Goal: Transaction & Acquisition: Download file/media

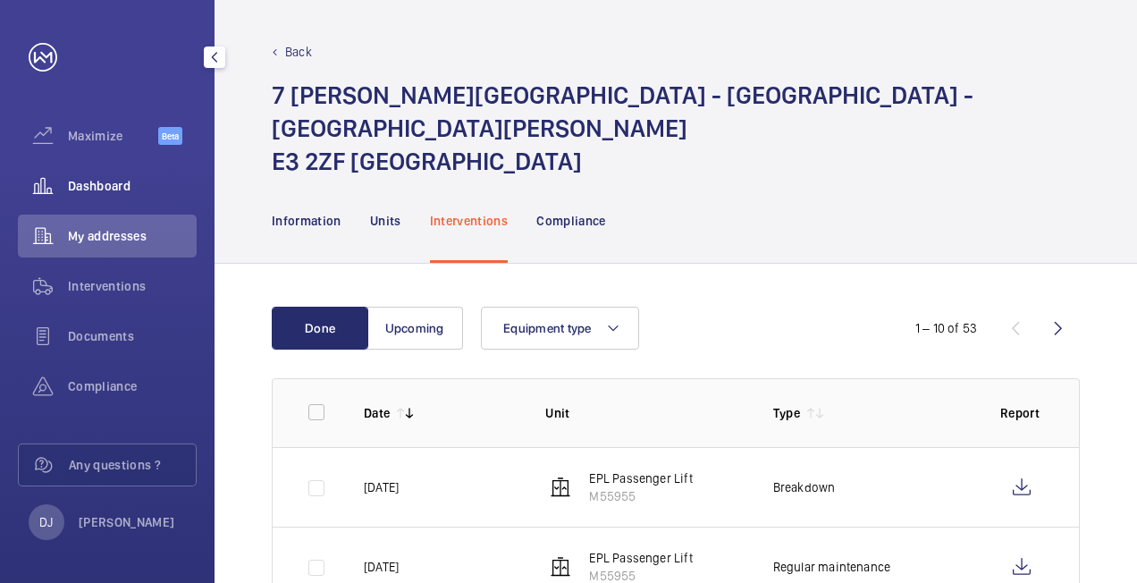
click at [133, 186] on span "Dashboard" at bounding box center [132, 186] width 129 height 18
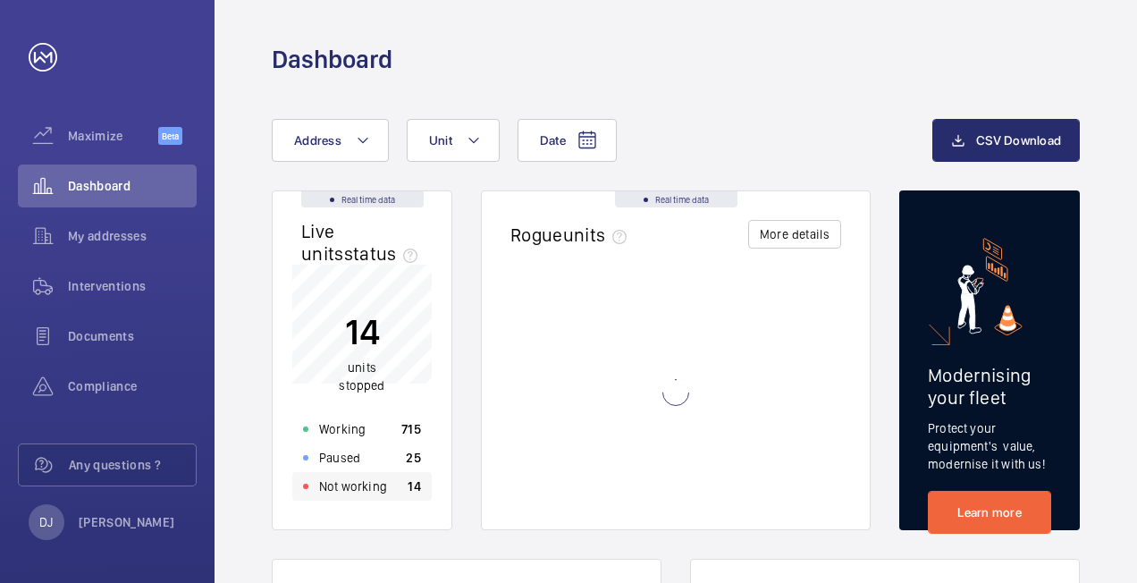
click at [369, 490] on p "Not working" at bounding box center [353, 487] width 68 height 18
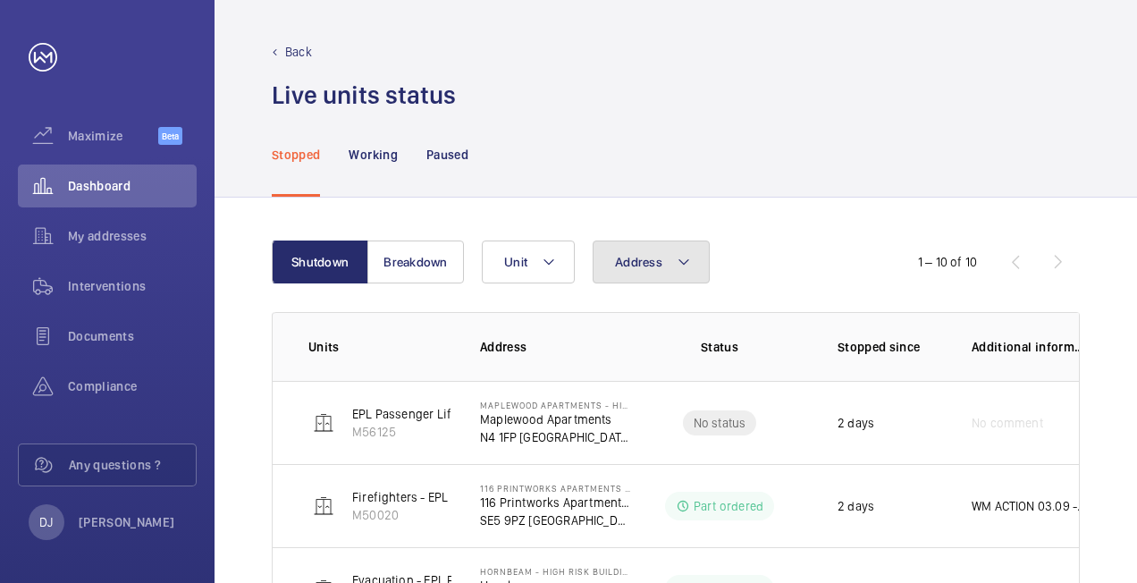
click at [647, 258] on span "Address" at bounding box center [638, 262] width 47 height 14
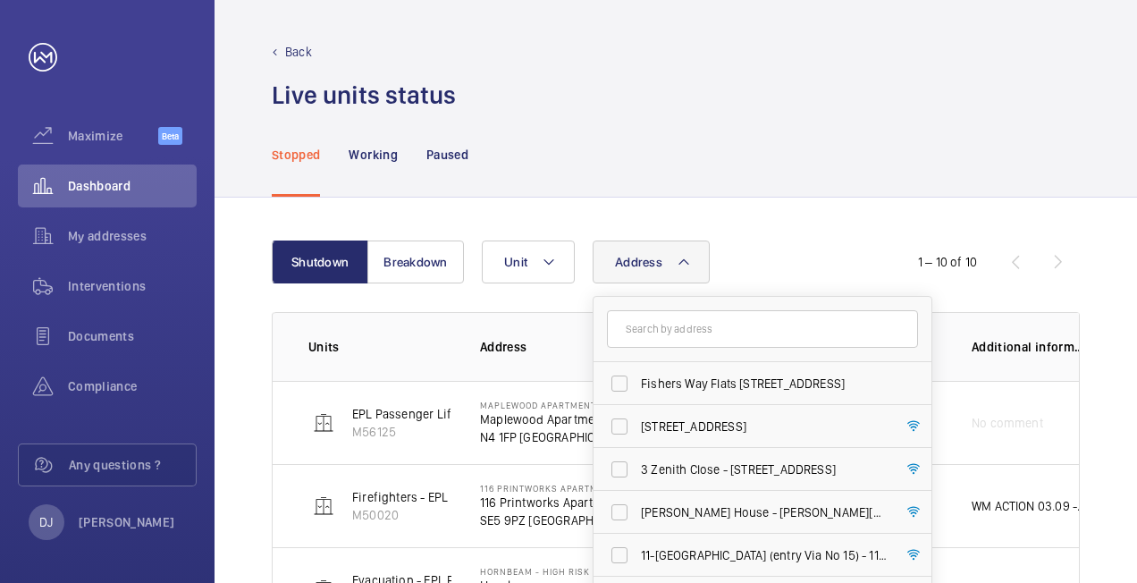
click at [661, 322] on input "text" at bounding box center [762, 329] width 311 height 38
click at [655, 331] on input "text" at bounding box center [762, 329] width 311 height 38
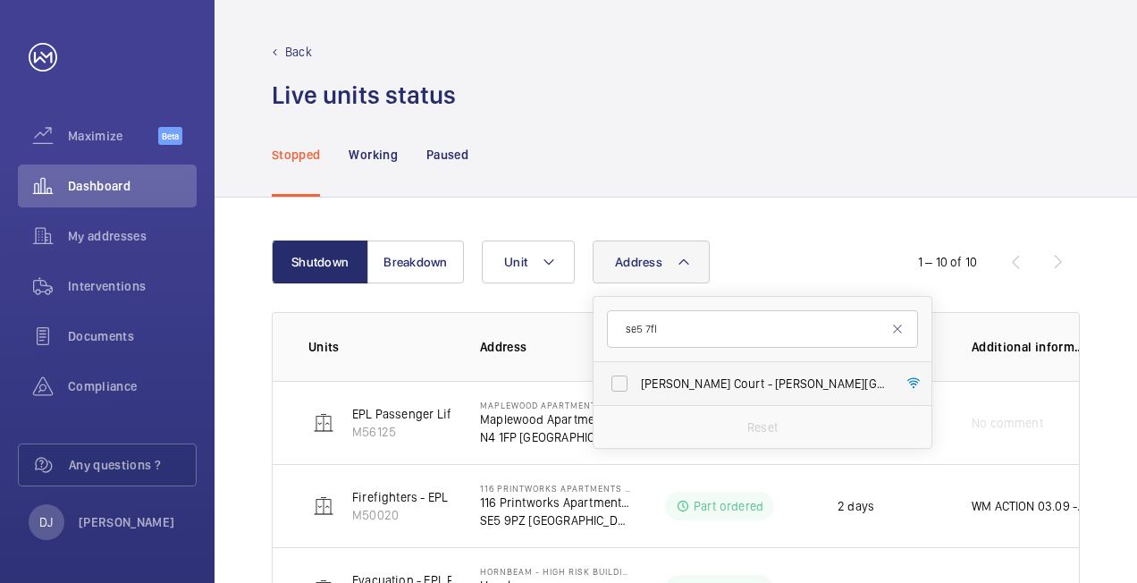
type input "se5 7fl"
drag, startPoint x: 696, startPoint y: 389, endPoint x: 804, endPoint y: 292, distance: 145.6
click at [695, 386] on span "[PERSON_NAME][STREET_ADDRESS][PERSON_NAME]" at bounding box center [764, 384] width 246 height 18
click at [638, 386] on input "[PERSON_NAME][STREET_ADDRESS][PERSON_NAME]" at bounding box center [620, 384] width 36 height 36
checkbox input "true"
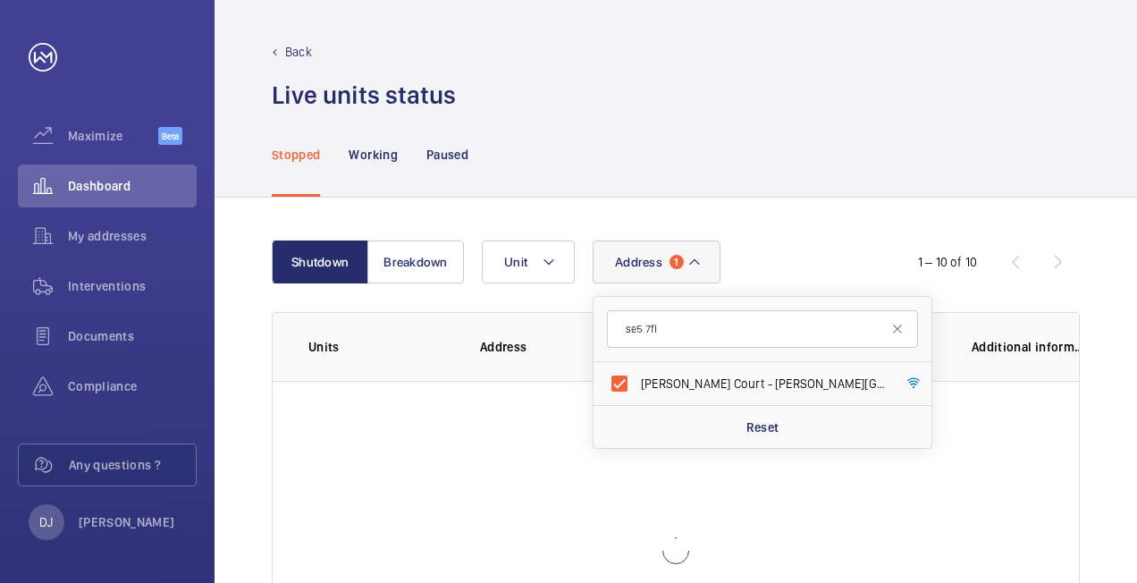
click at [839, 195] on div "Stopped Working Paused" at bounding box center [676, 154] width 808 height 85
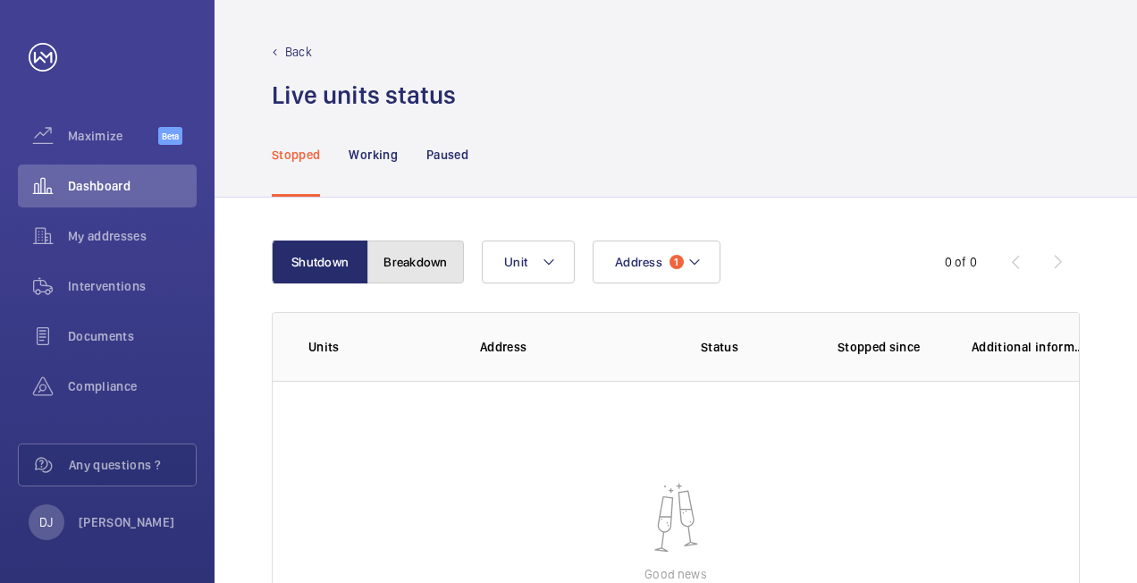
click at [398, 259] on button "Breakdown" at bounding box center [416, 262] width 97 height 43
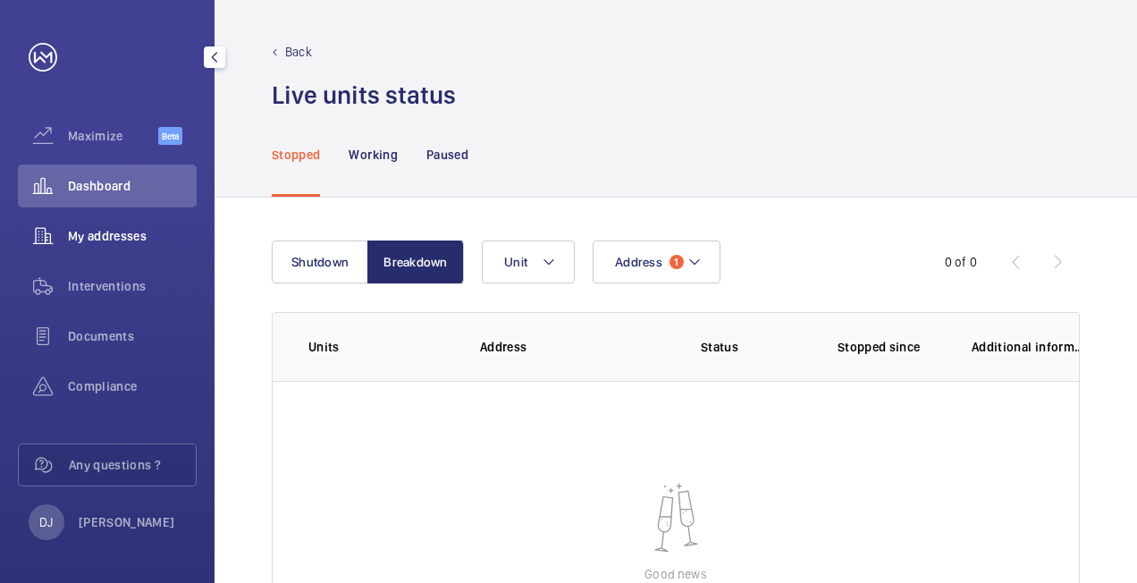
click at [125, 243] on span "My addresses" at bounding box center [132, 236] width 129 height 18
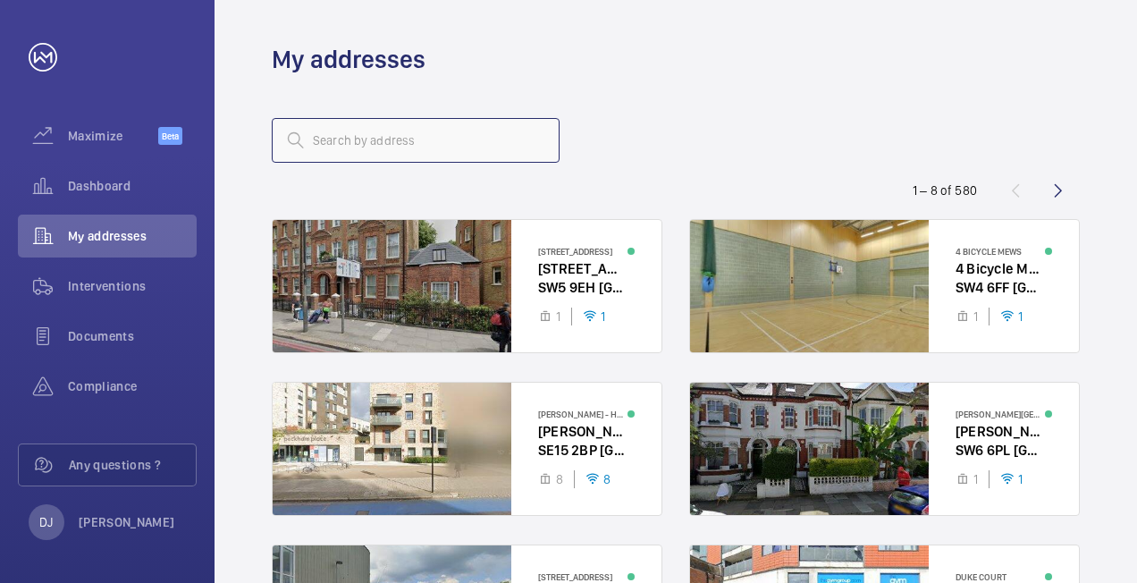
click at [460, 140] on input "text" at bounding box center [416, 140] width 288 height 45
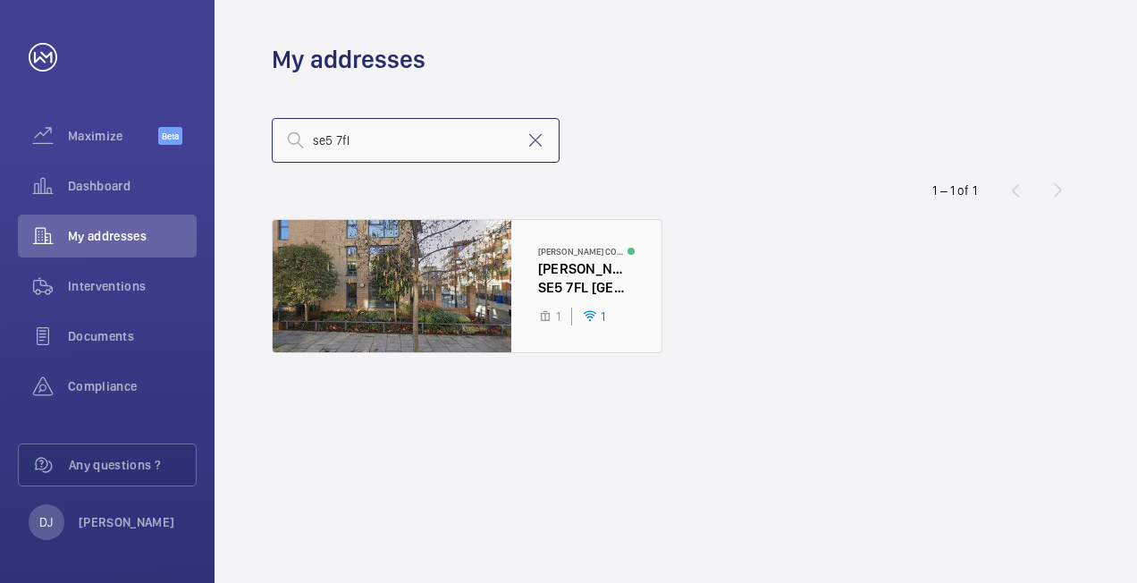
type input "se5 7fl"
click at [507, 295] on div at bounding box center [467, 286] width 389 height 132
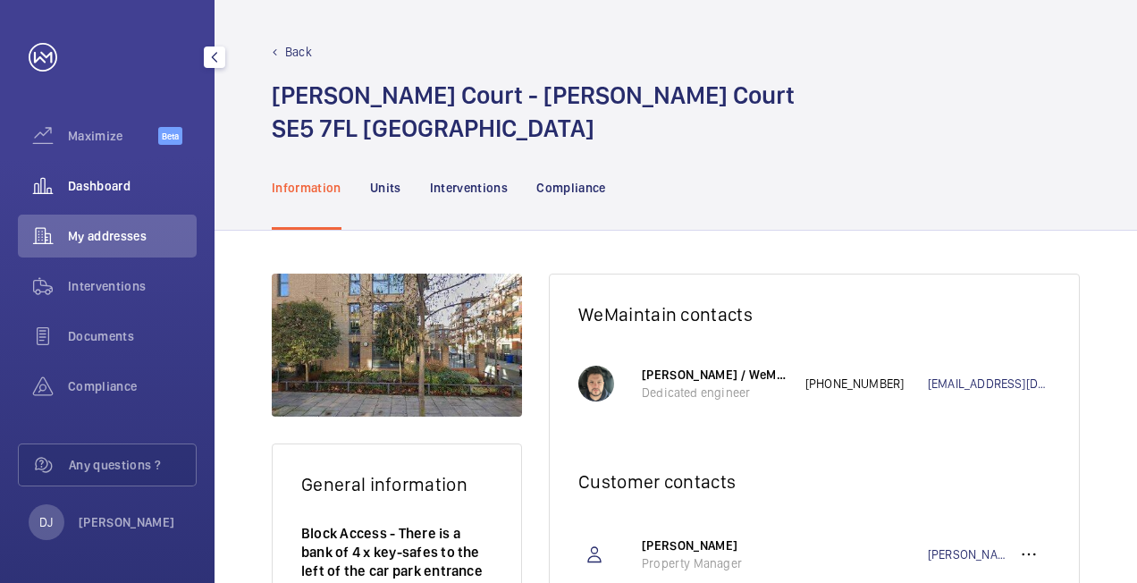
click at [106, 175] on div "Dashboard" at bounding box center [107, 186] width 179 height 43
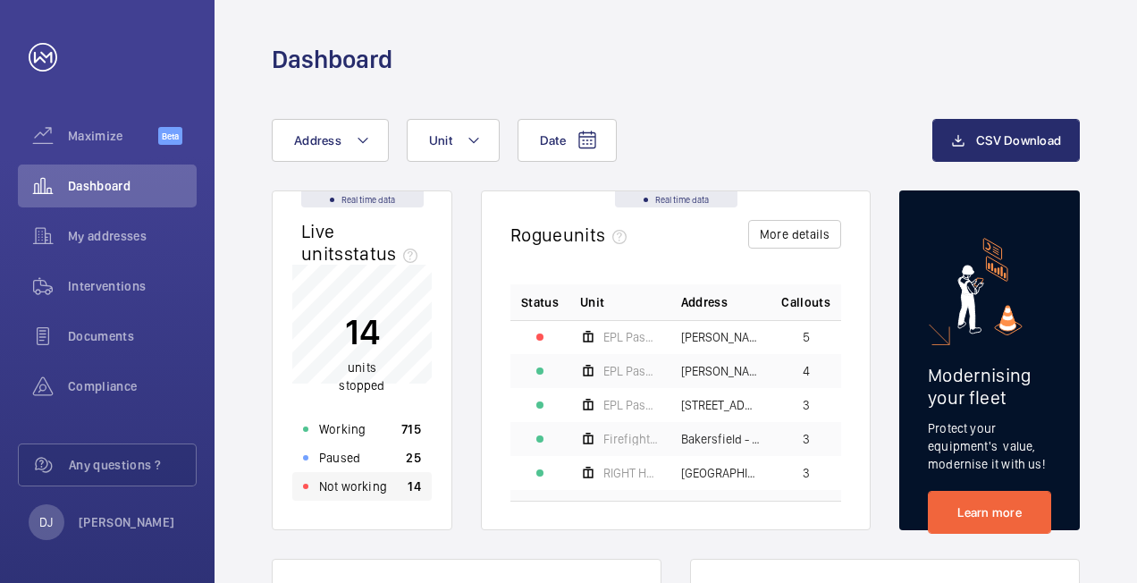
click at [385, 487] on div "Not working 14" at bounding box center [362, 486] width 140 height 29
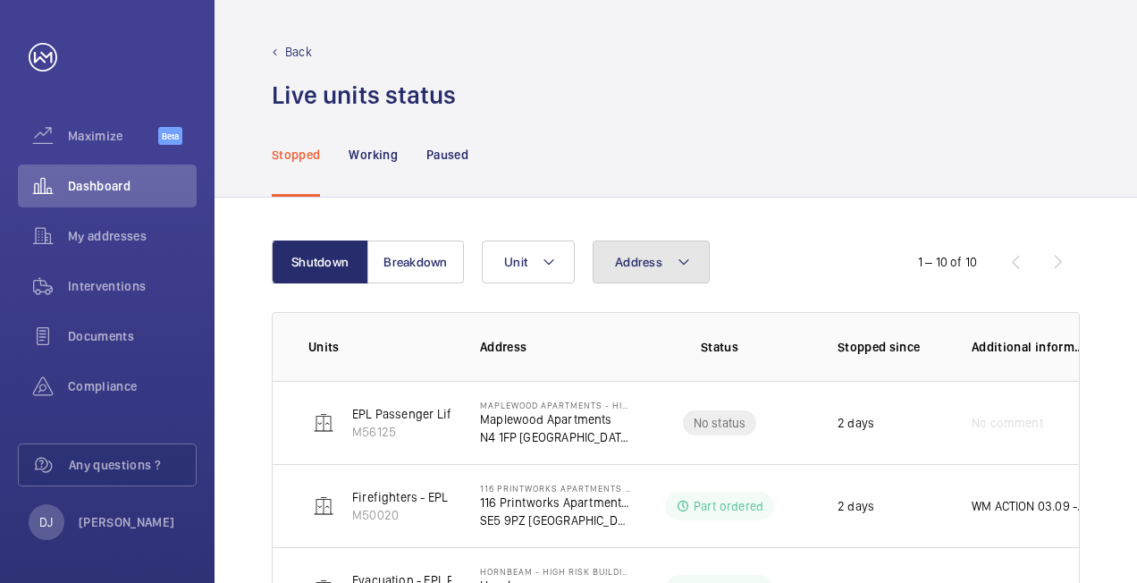
click at [658, 257] on span "Address" at bounding box center [638, 262] width 47 height 14
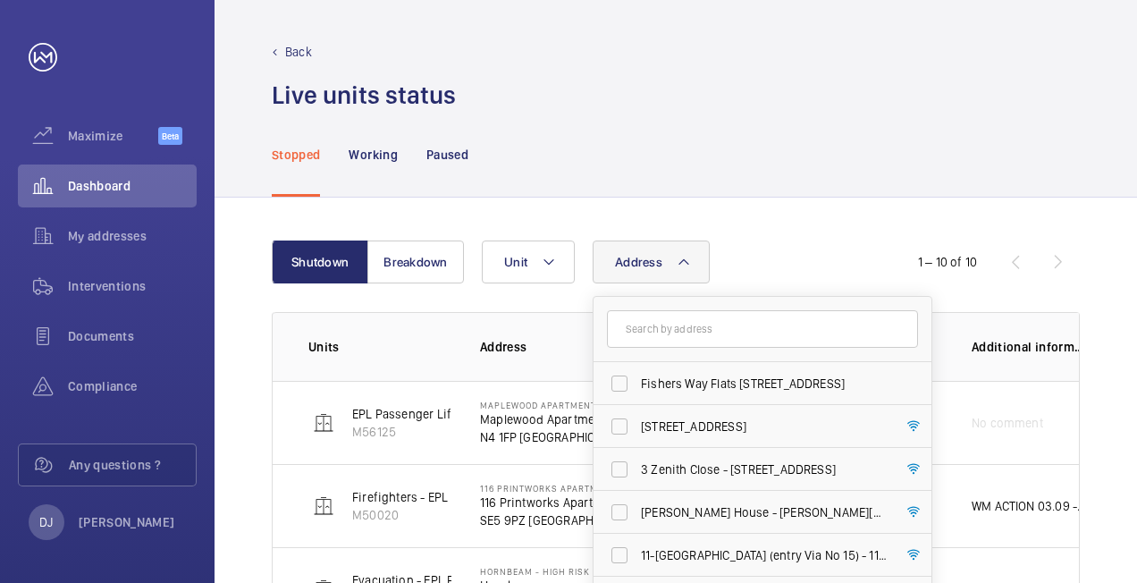
click at [644, 323] on input "text" at bounding box center [762, 329] width 311 height 38
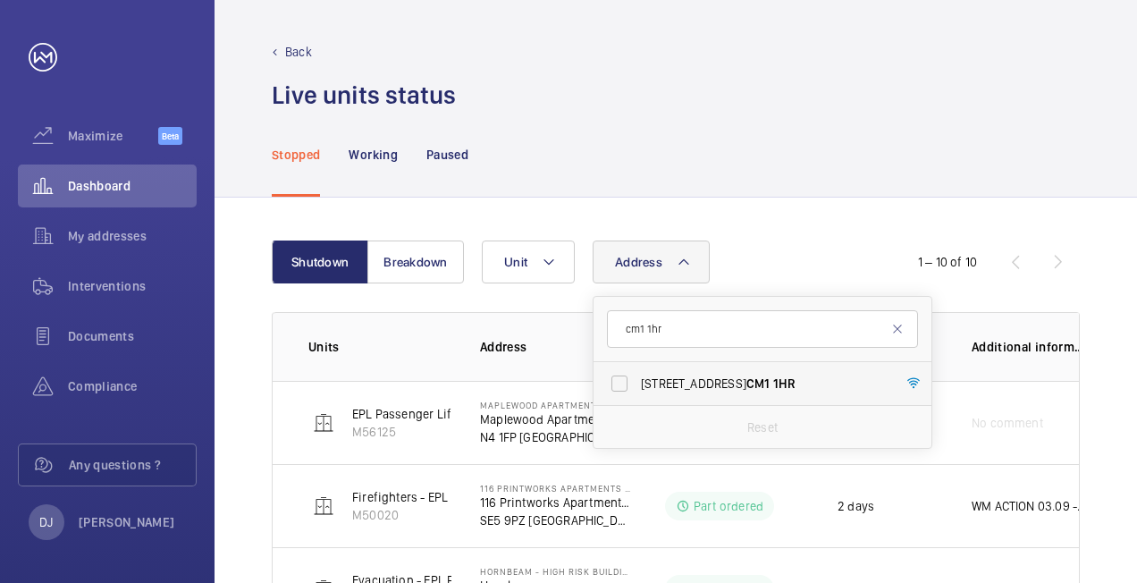
type input "cm1 1hr"
drag, startPoint x: 712, startPoint y: 377, endPoint x: 860, endPoint y: 168, distance: 256.6
click at [712, 377] on span "[STREET_ADDRESS]" at bounding box center [764, 384] width 246 height 18
click at [638, 377] on input "[STREET_ADDRESS]" at bounding box center [620, 384] width 36 height 36
checkbox input "true"
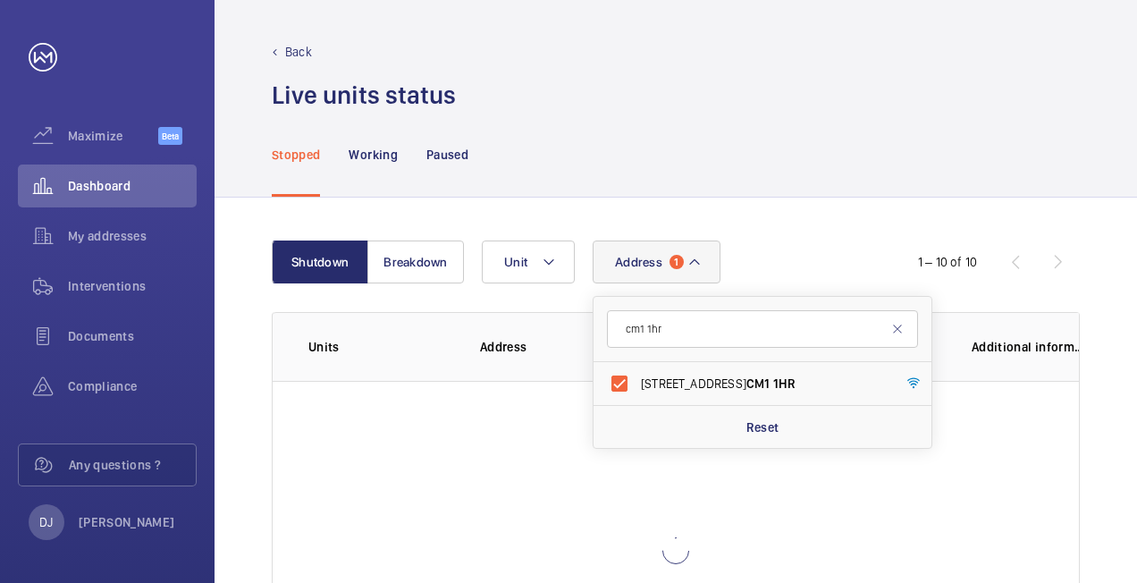
click at [860, 157] on div "Stopped Working Paused" at bounding box center [676, 154] width 808 height 85
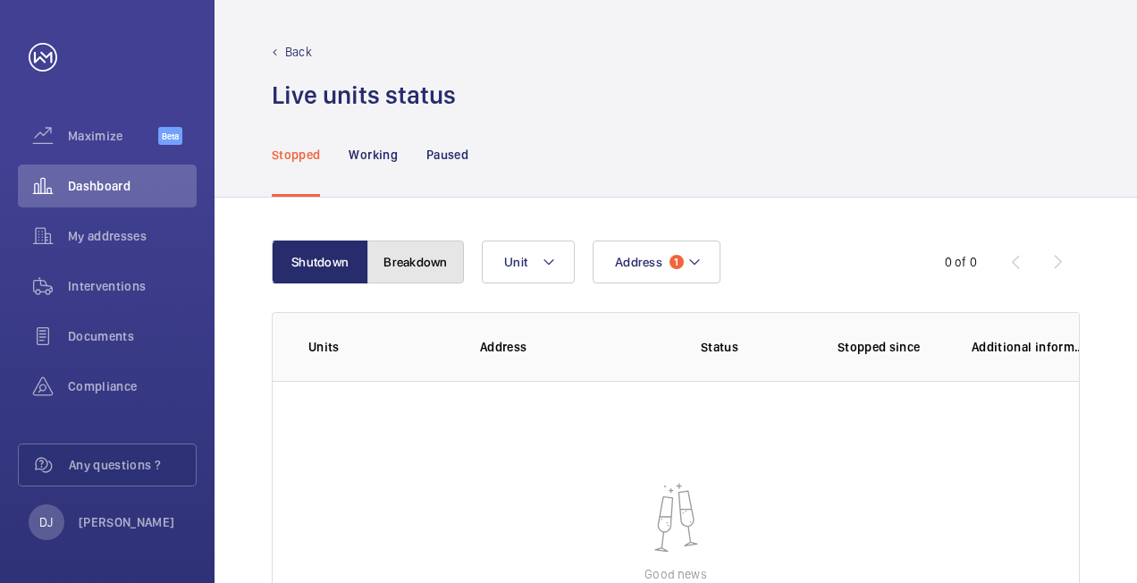
drag, startPoint x: 406, startPoint y: 255, endPoint x: 426, endPoint y: 255, distance: 19.7
click at [408, 254] on button "Breakdown" at bounding box center [416, 262] width 97 height 43
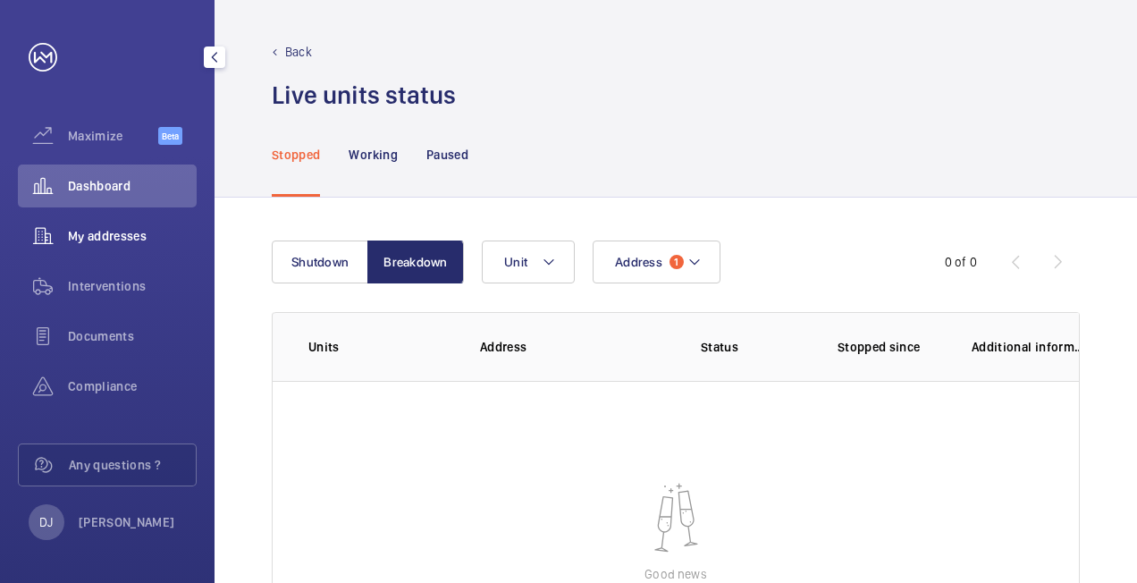
click at [145, 237] on span "My addresses" at bounding box center [132, 236] width 129 height 18
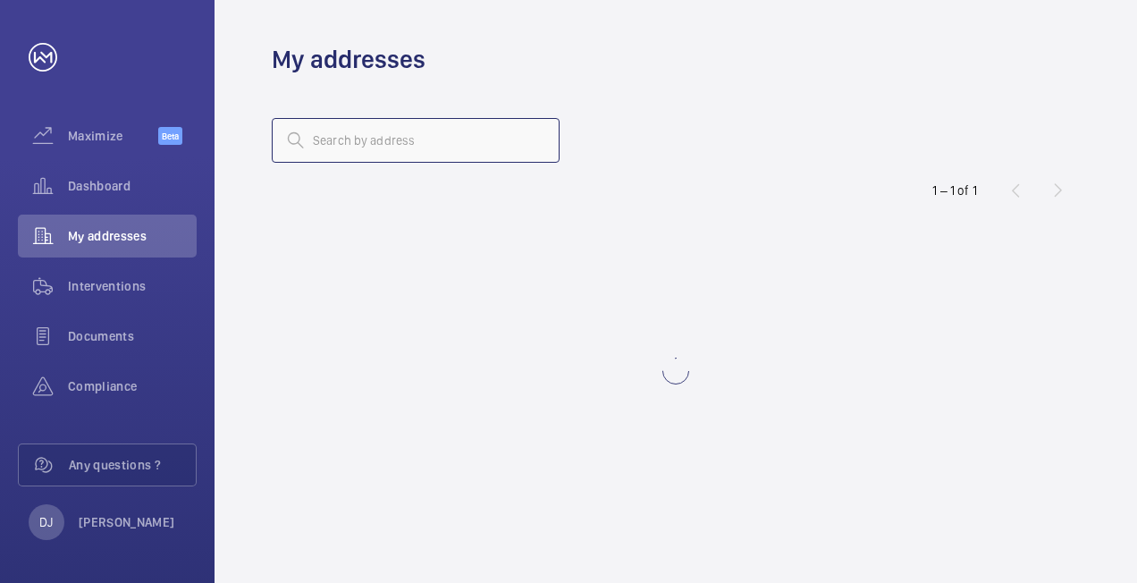
click at [433, 140] on input "text" at bounding box center [416, 140] width 288 height 45
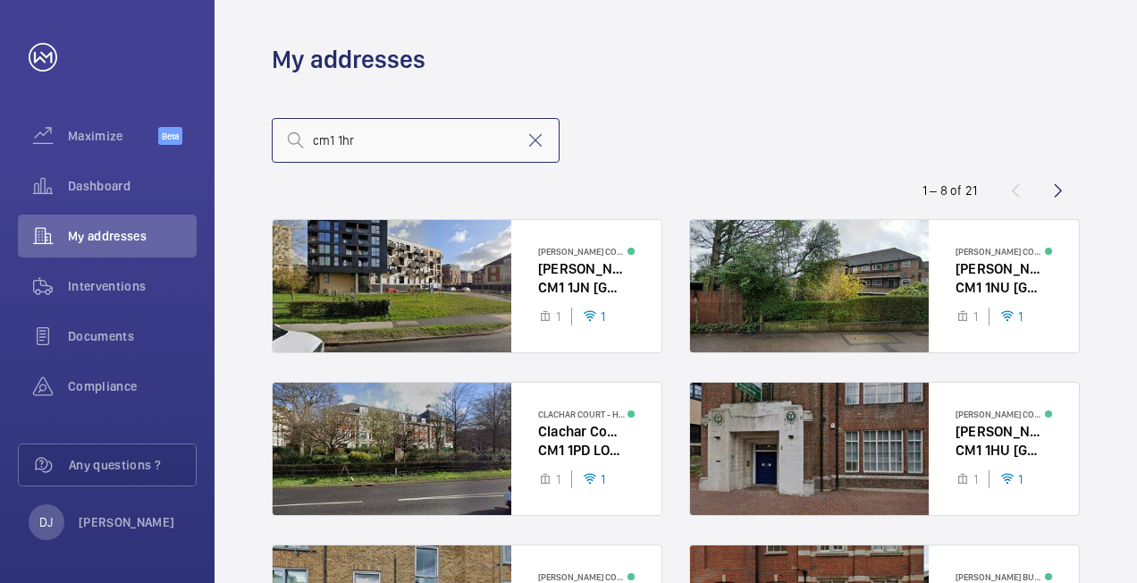
drag, startPoint x: 383, startPoint y: 123, endPoint x: 302, endPoint y: 139, distance: 81.9
click at [302, 139] on div "cm1 1hr" at bounding box center [416, 140] width 288 height 45
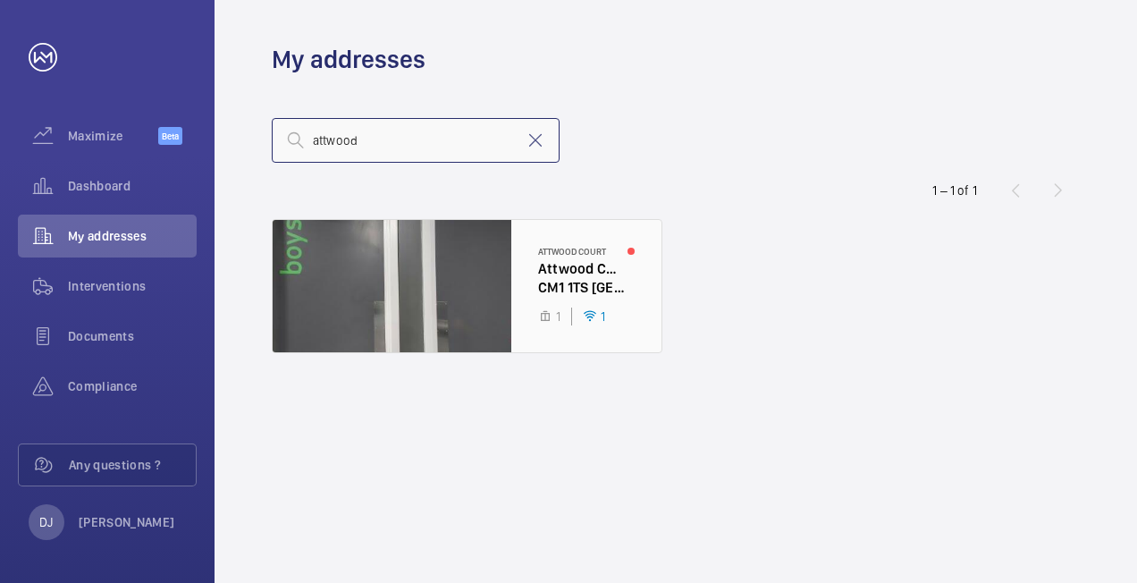
type input "attwood"
click at [534, 258] on div at bounding box center [467, 286] width 389 height 132
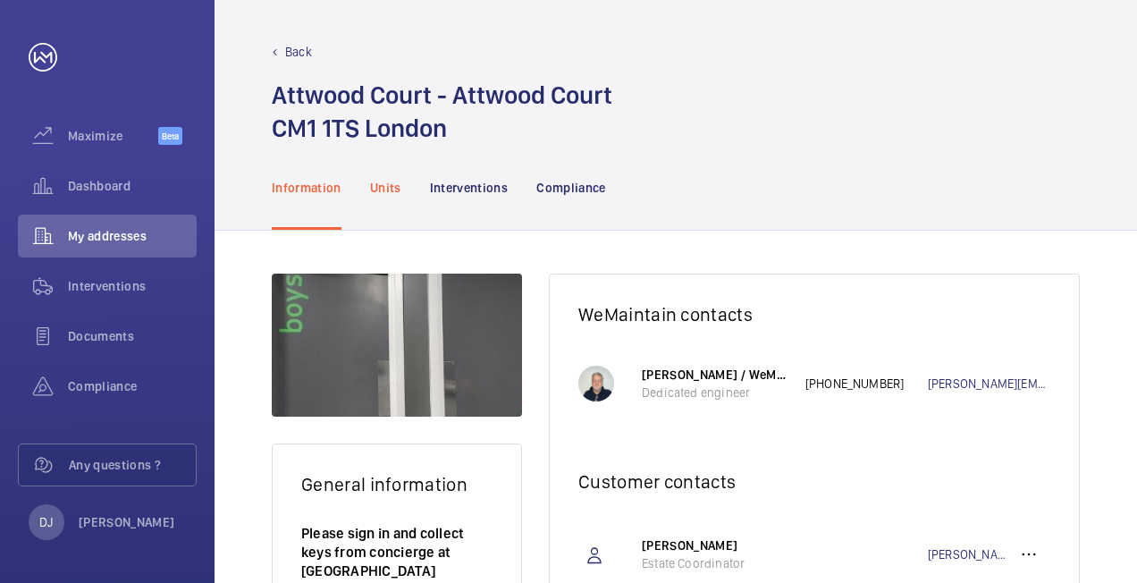
click at [379, 182] on p "Units" at bounding box center [385, 188] width 31 height 18
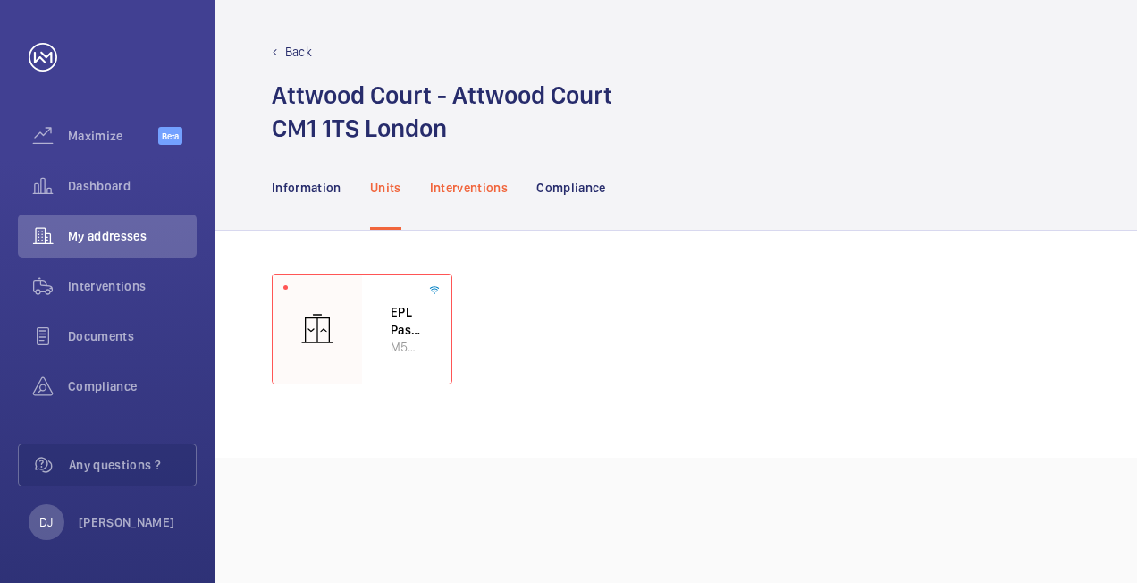
click at [489, 187] on p "Interventions" at bounding box center [469, 188] width 79 height 18
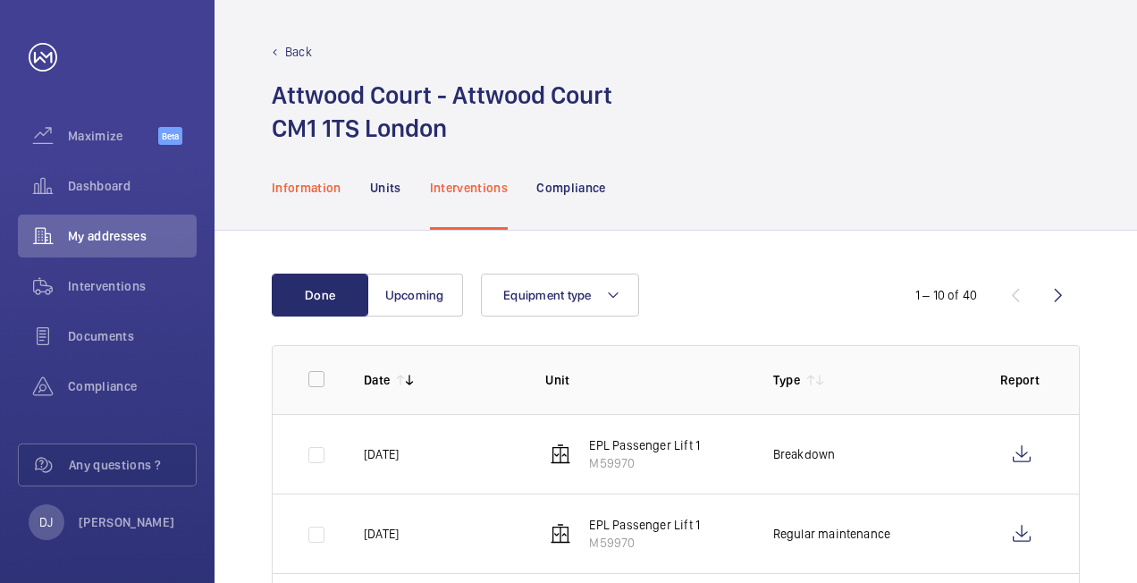
click at [304, 195] on p "Information" at bounding box center [307, 188] width 70 height 18
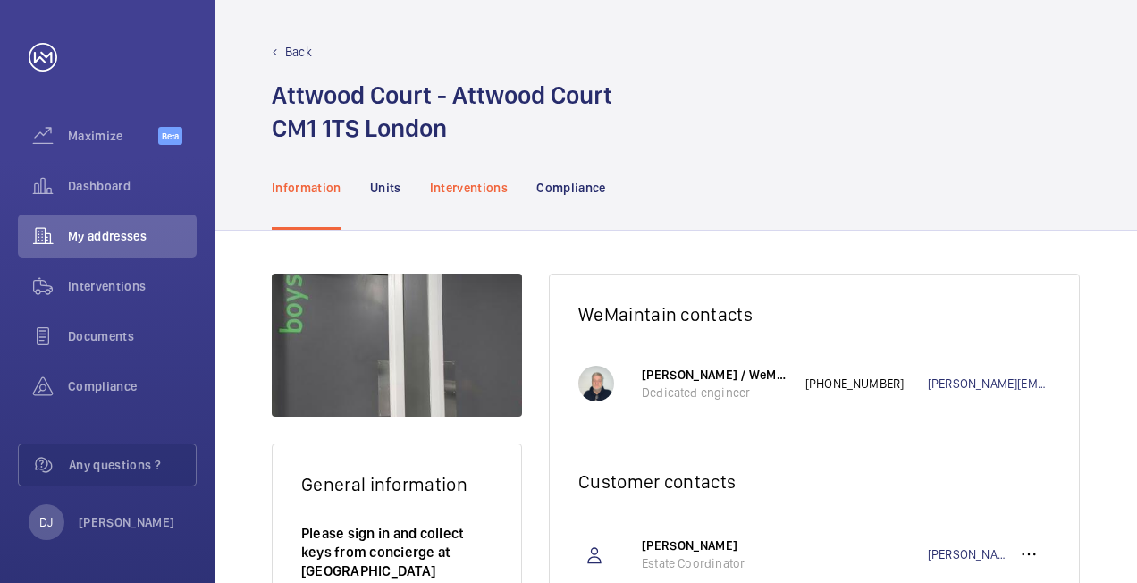
click at [458, 189] on p "Interventions" at bounding box center [469, 188] width 79 height 18
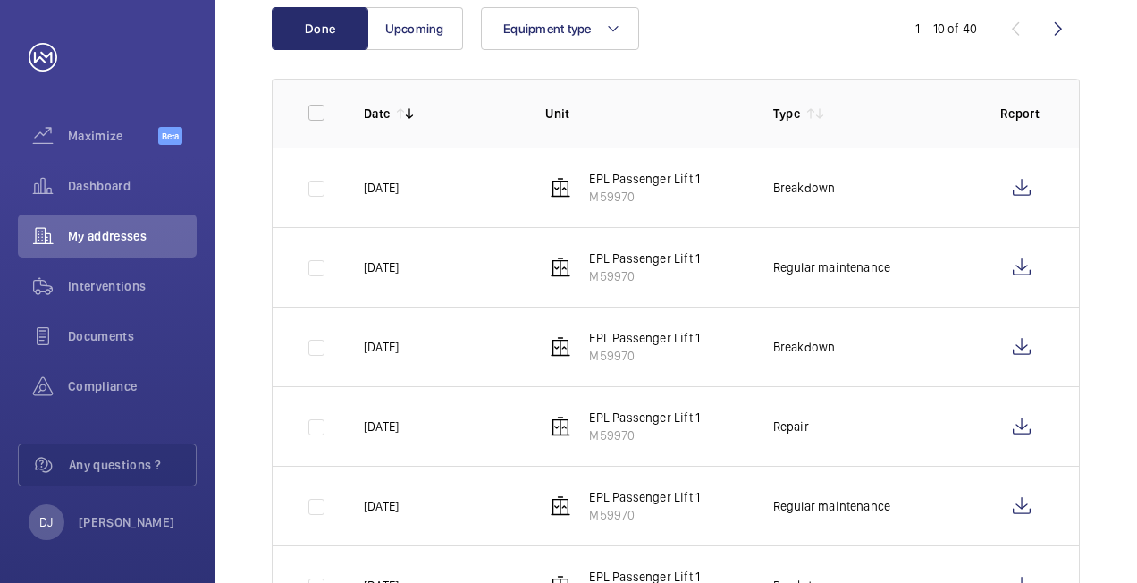
scroll to position [268, 0]
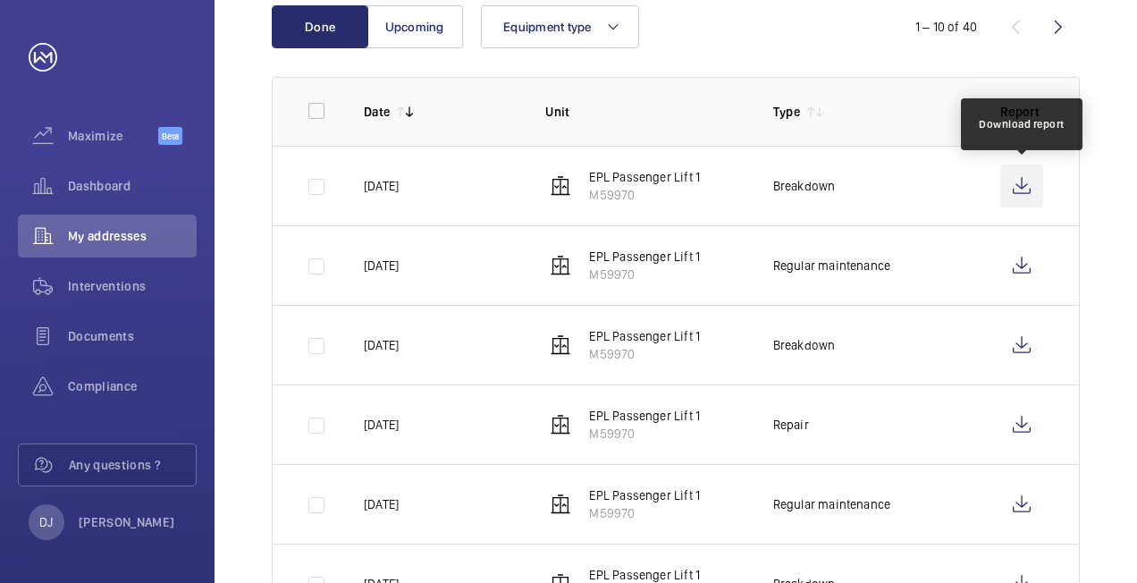
click at [1011, 177] on wm-front-icon-button at bounding box center [1022, 186] width 43 height 43
